Goal: Task Accomplishment & Management: Manage account settings

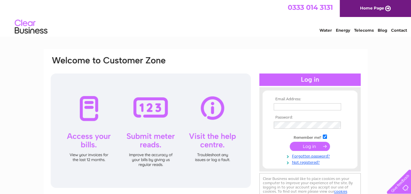
type input "[EMAIL_ADDRESS][DOMAIN_NAME]"
click at [305, 143] on input "submit" at bounding box center [310, 146] width 40 height 9
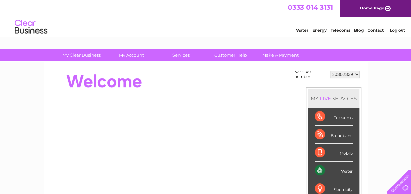
click at [332, 170] on div "Water" at bounding box center [334, 171] width 38 height 18
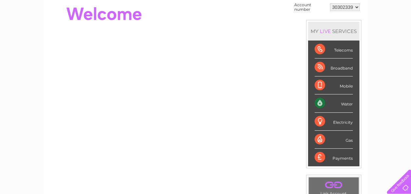
scroll to position [45, 0]
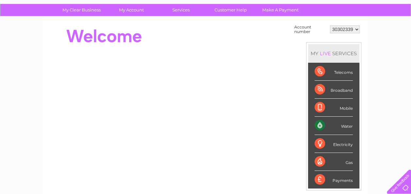
click at [319, 121] on div "Water" at bounding box center [334, 126] width 38 height 18
click at [343, 125] on div "Water" at bounding box center [334, 126] width 38 height 18
click at [328, 124] on div "Water" at bounding box center [334, 126] width 38 height 18
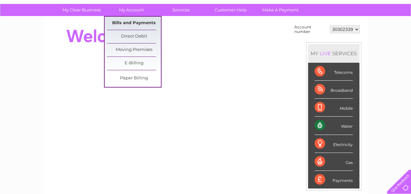
click at [129, 21] on link "Bills and Payments" at bounding box center [134, 23] width 54 height 13
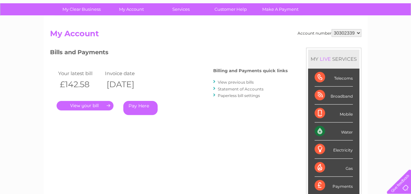
scroll to position [44, 0]
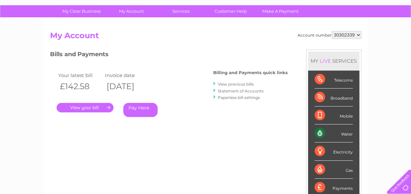
click at [91, 106] on link "." at bounding box center [85, 107] width 57 height 9
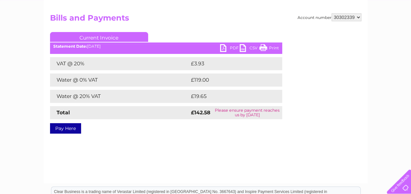
scroll to position [63, 0]
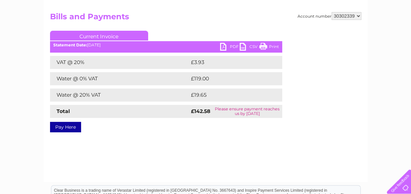
click at [235, 46] on link "PDF" at bounding box center [230, 47] width 20 height 9
